Goal: Transaction & Acquisition: Obtain resource

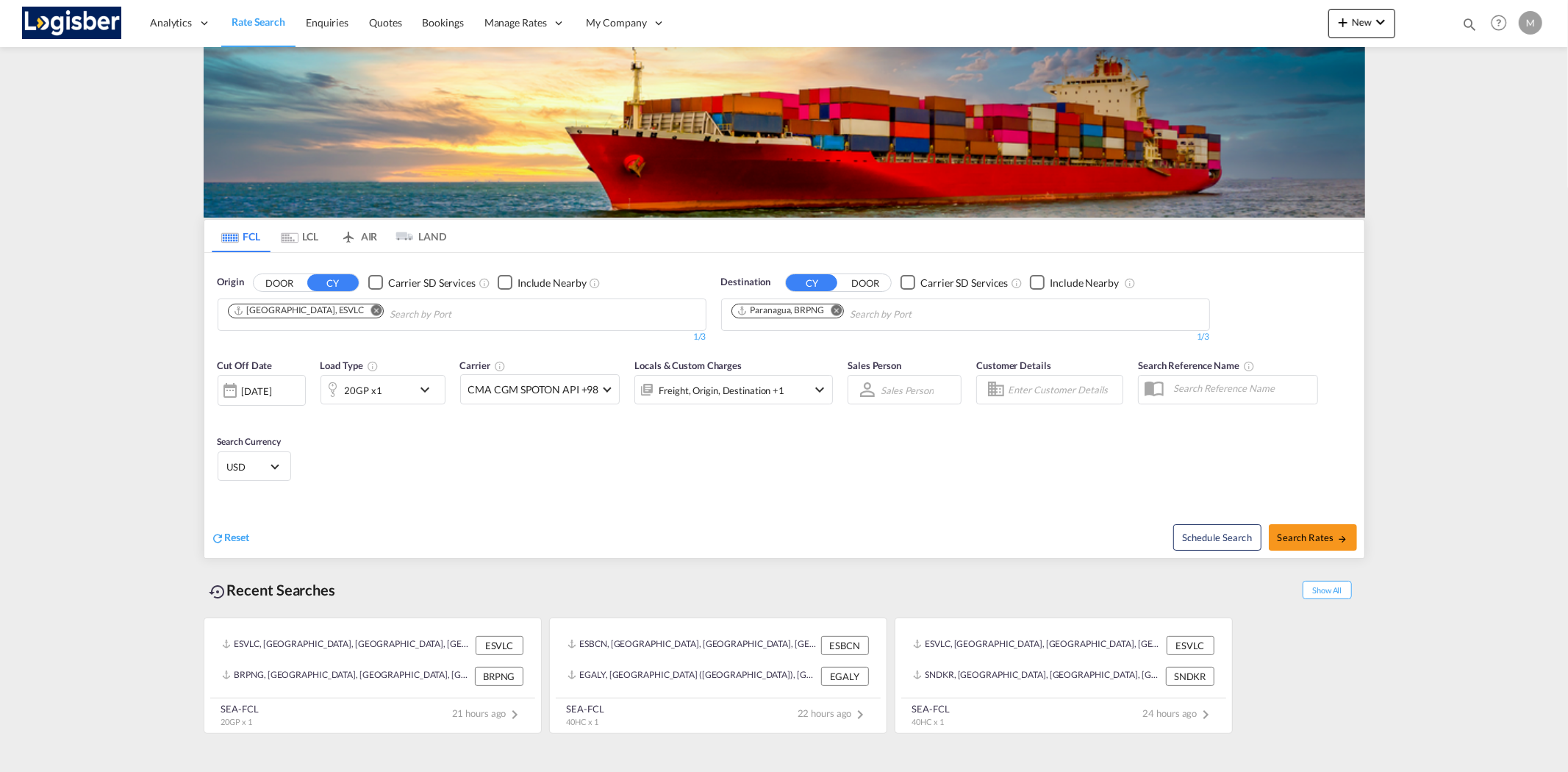
click at [840, 311] on md-icon "Remove" at bounding box center [836, 310] width 11 height 11
type input "GTIZ4"
click at [855, 343] on div "Santo [PERSON_NAME][GEOGRAPHIC_DATA] GTIZ4" at bounding box center [845, 348] width 279 height 44
click at [882, 309] on md-icon "Remove" at bounding box center [882, 310] width 11 height 11
type input "MAPTM"
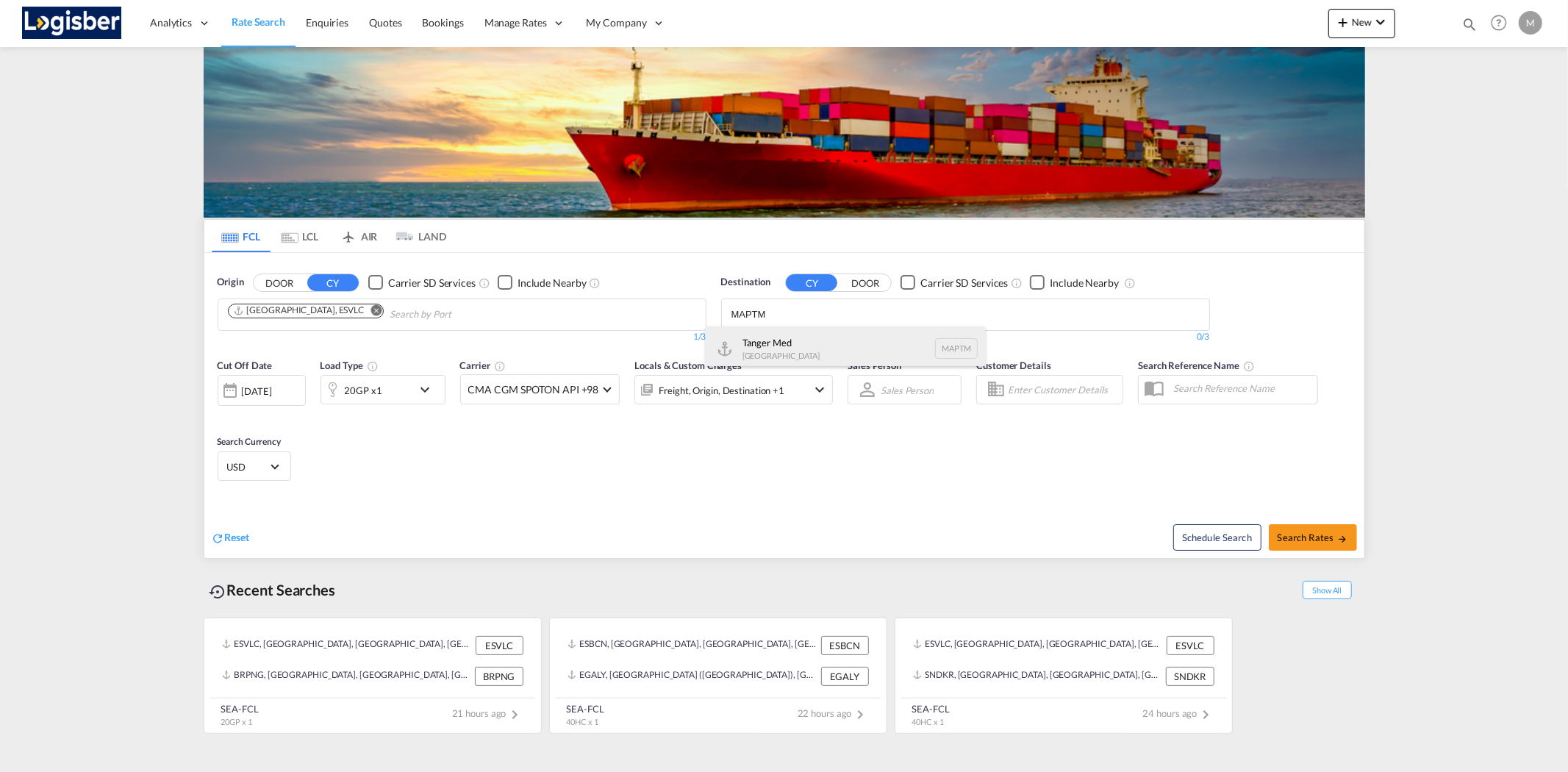
click at [824, 339] on div "Tanger Med [GEOGRAPHIC_DATA] MAPTM" at bounding box center [845, 348] width 279 height 44
click at [371, 312] on md-icon "Remove" at bounding box center [376, 310] width 11 height 11
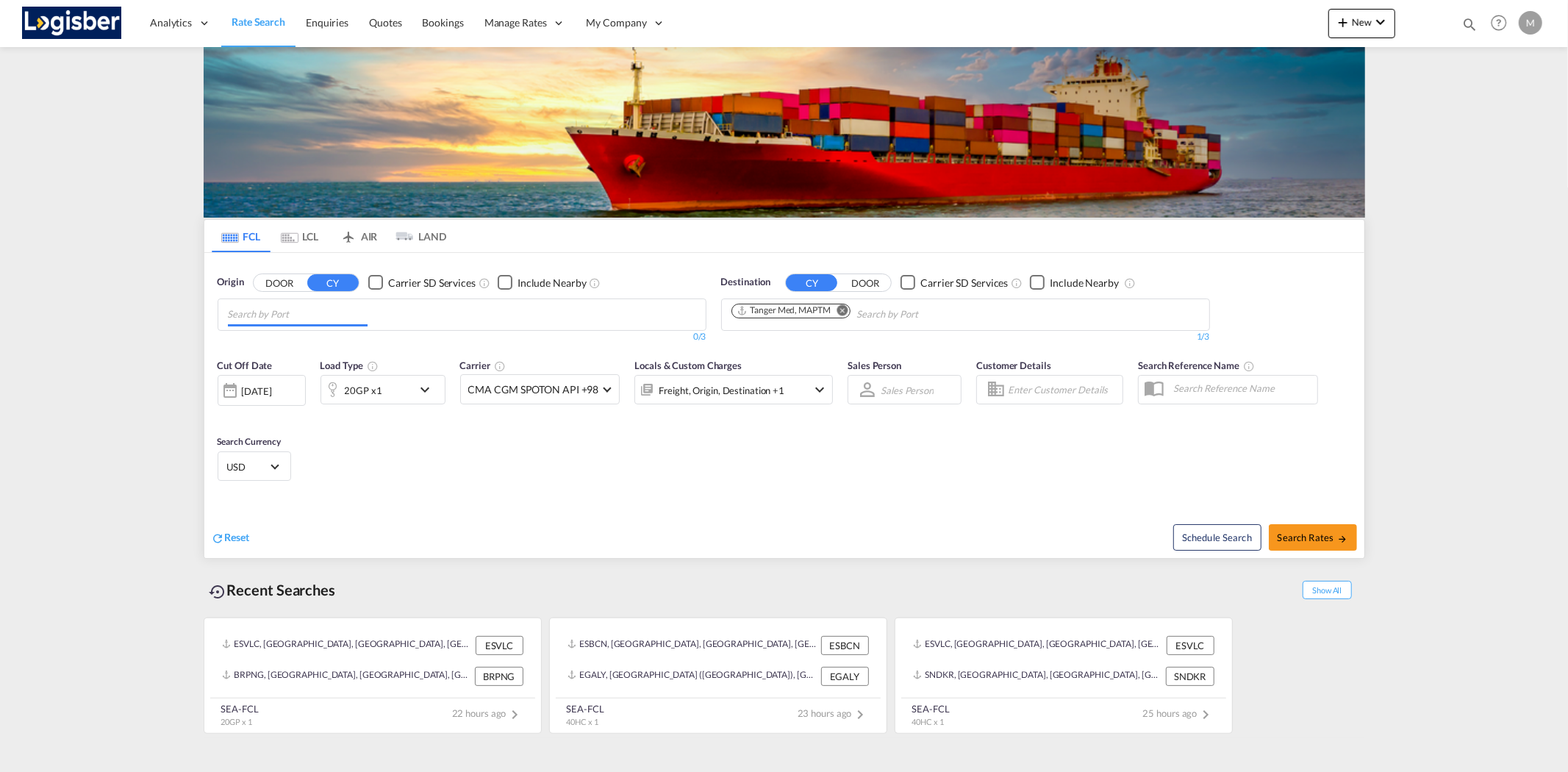
click at [847, 310] on md-icon "Remove" at bounding box center [843, 310] width 11 height 11
type input "[GEOGRAPHIC_DATA]"
drag, startPoint x: 273, startPoint y: 340, endPoint x: 370, endPoint y: 334, distance: 97.2
click at [276, 341] on div "Barcelona Spain ESBCN" at bounding box center [341, 348] width 279 height 44
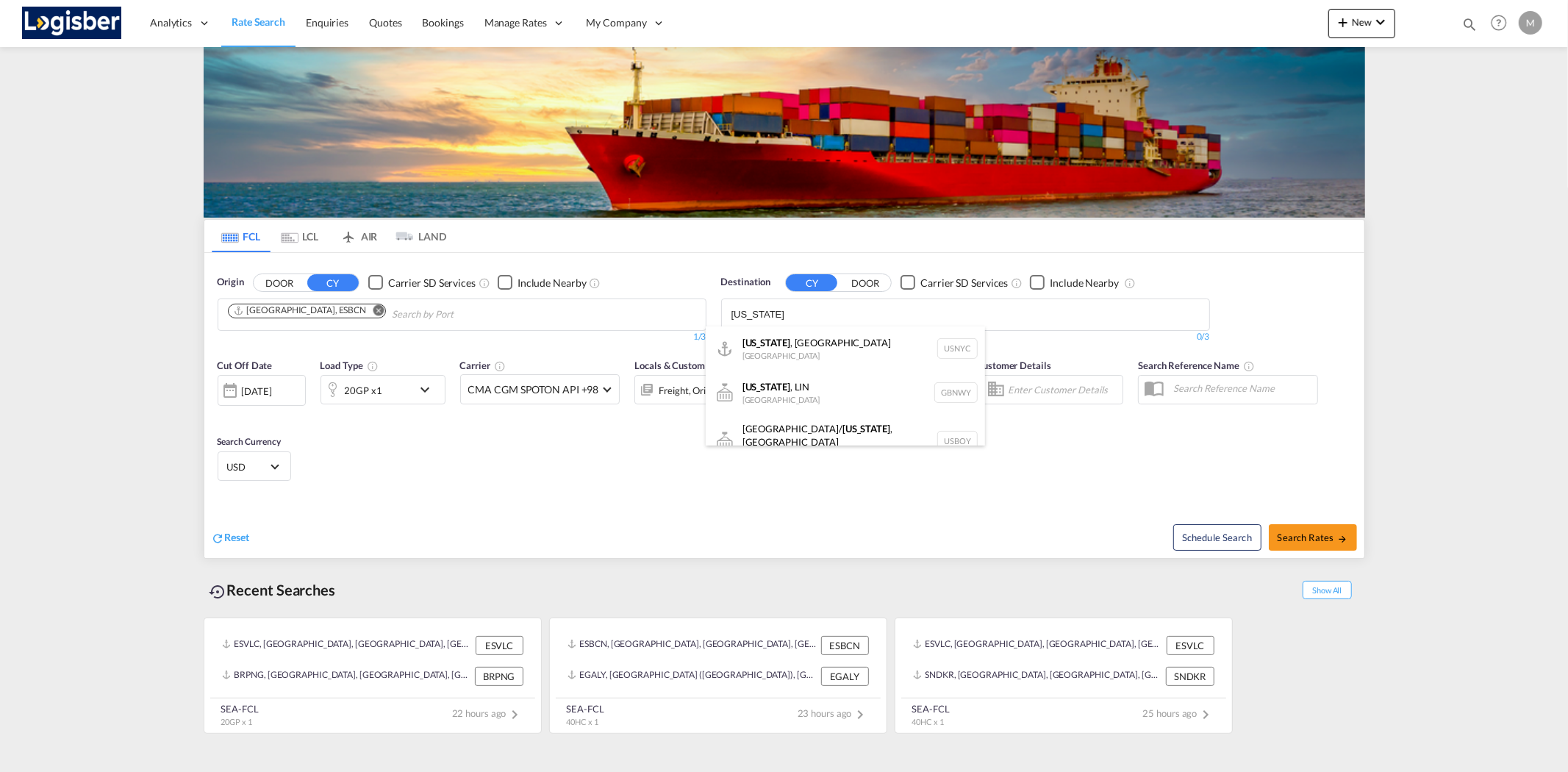
type input "[US_STATE]"
click at [812, 345] on div "[US_STATE] , [GEOGRAPHIC_DATA] [GEOGRAPHIC_DATA] USNYC" at bounding box center [845, 348] width 279 height 44
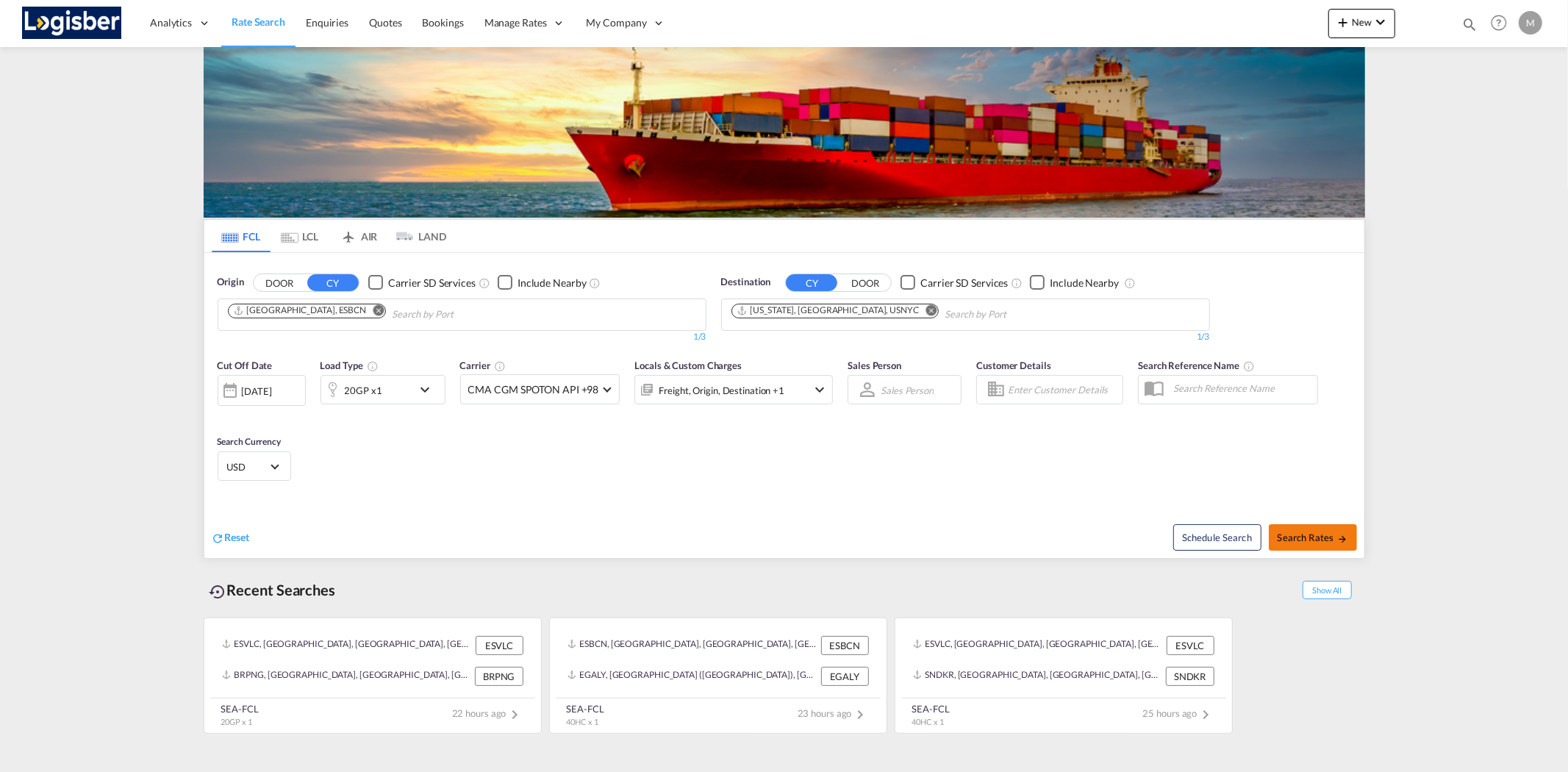
click at [1299, 537] on span "Search Rates" at bounding box center [1313, 537] width 70 height 12
type input "ESBCN to USNYC / [DATE]"
